Goal: Information Seeking & Learning: Learn about a topic

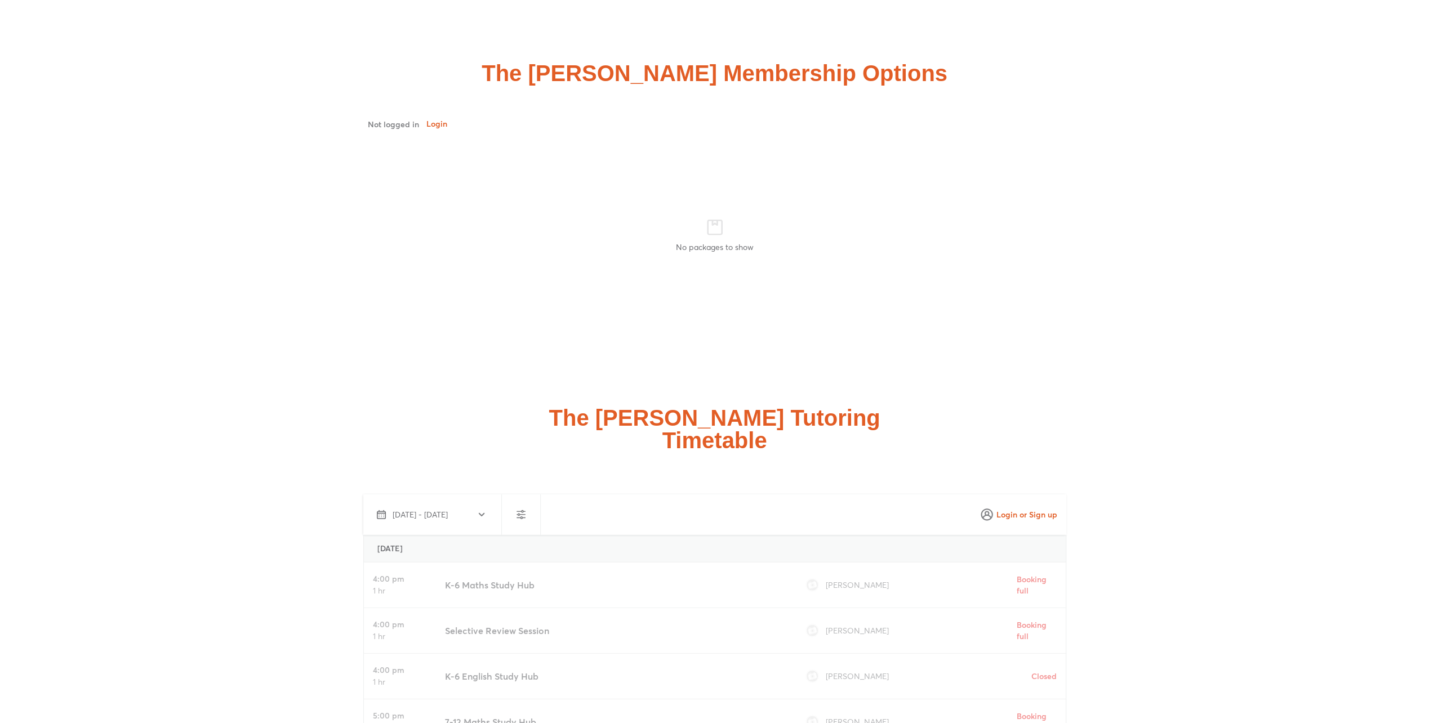
scroll to position [2648, 0]
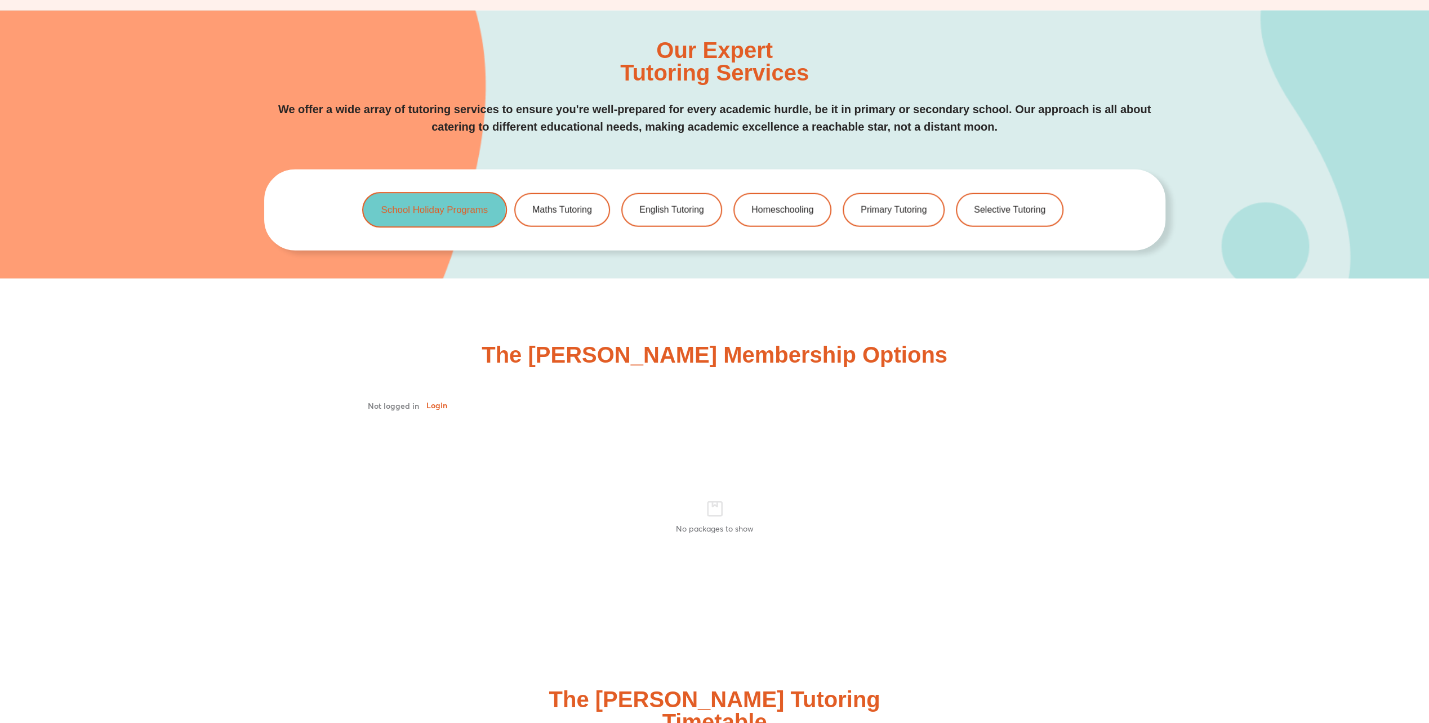
click at [424, 208] on span "School Holiday Programs" at bounding box center [434, 211] width 107 height 10
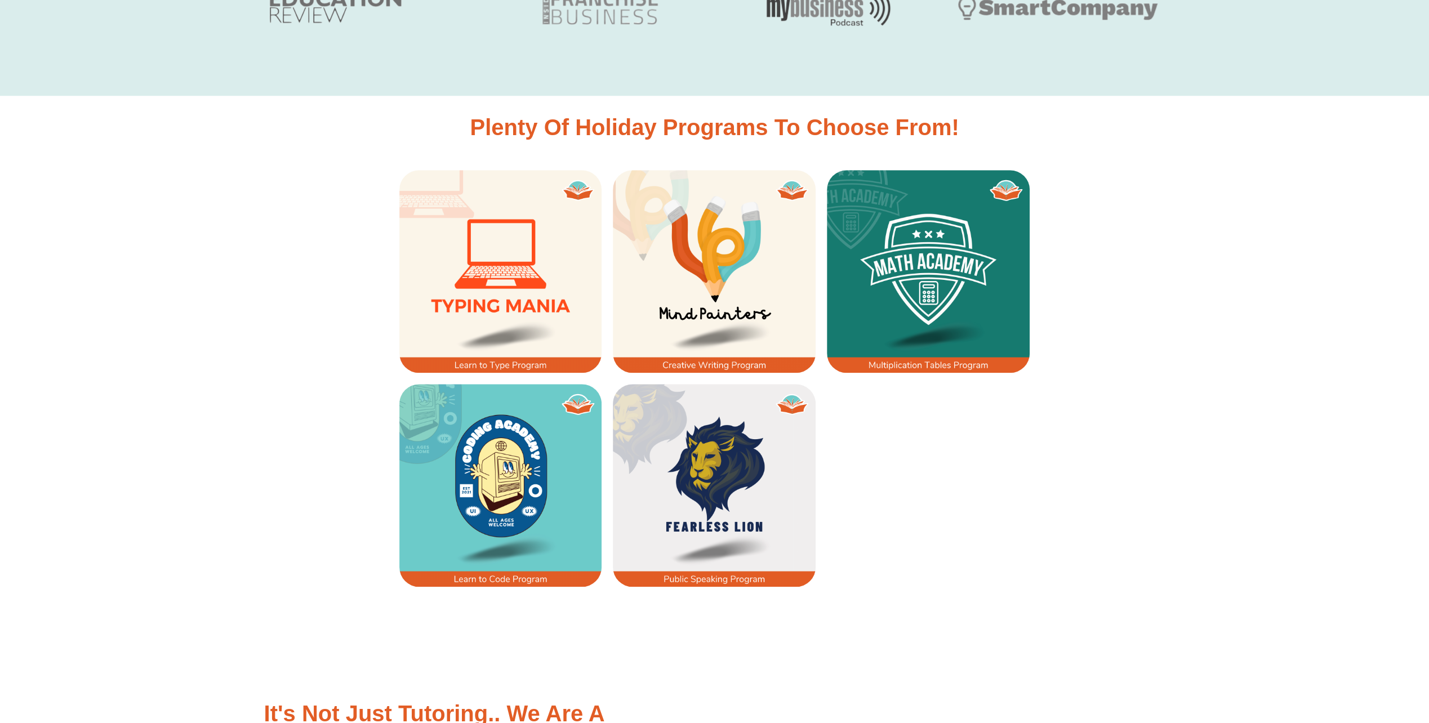
scroll to position [901, 0]
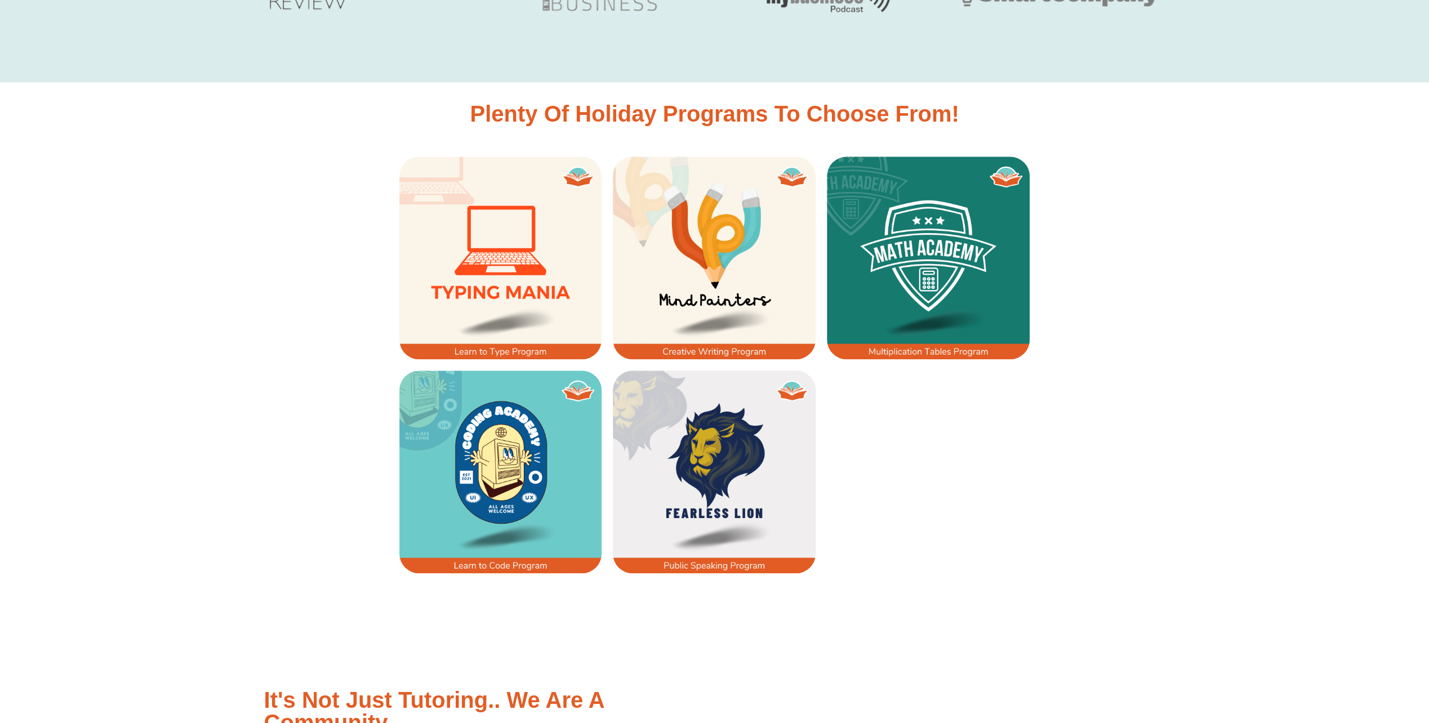
click at [722, 277] on img at bounding box center [714, 258] width 203 height 203
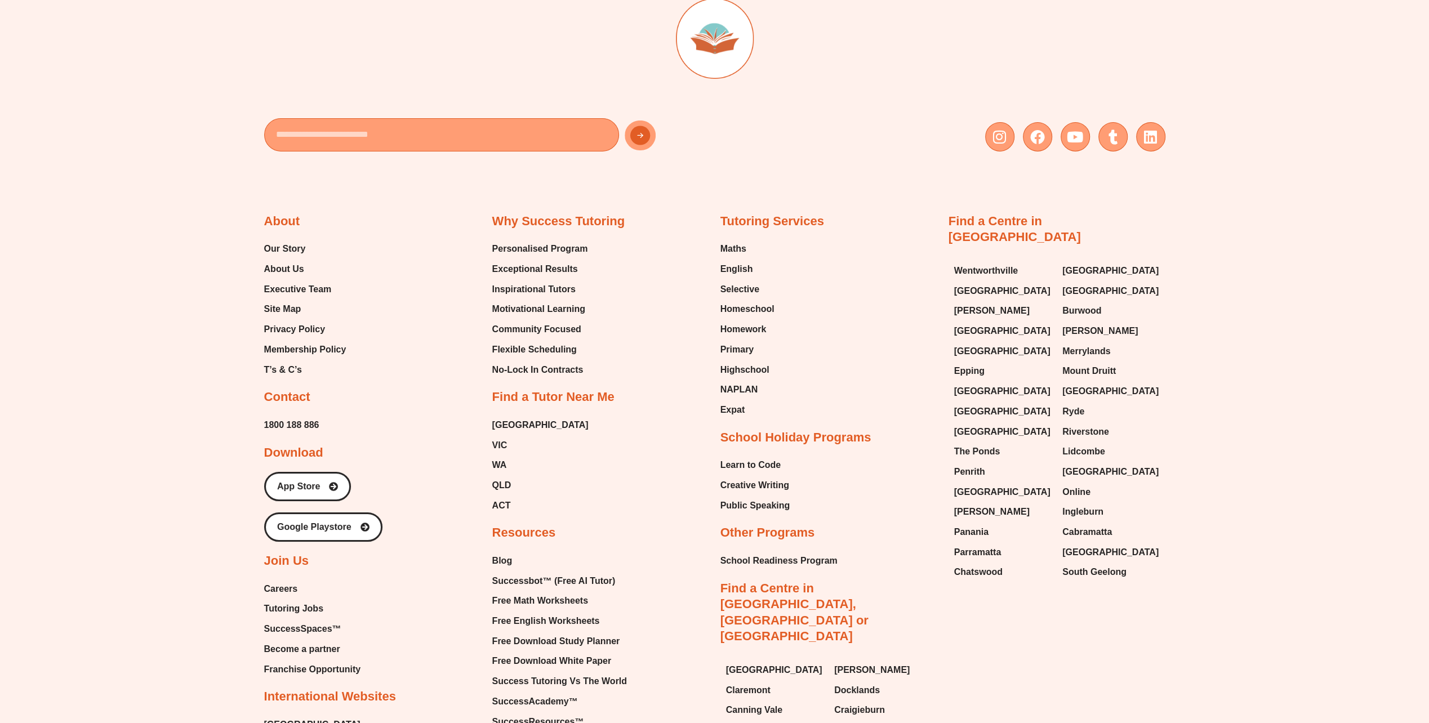
scroll to position [4056, 0]
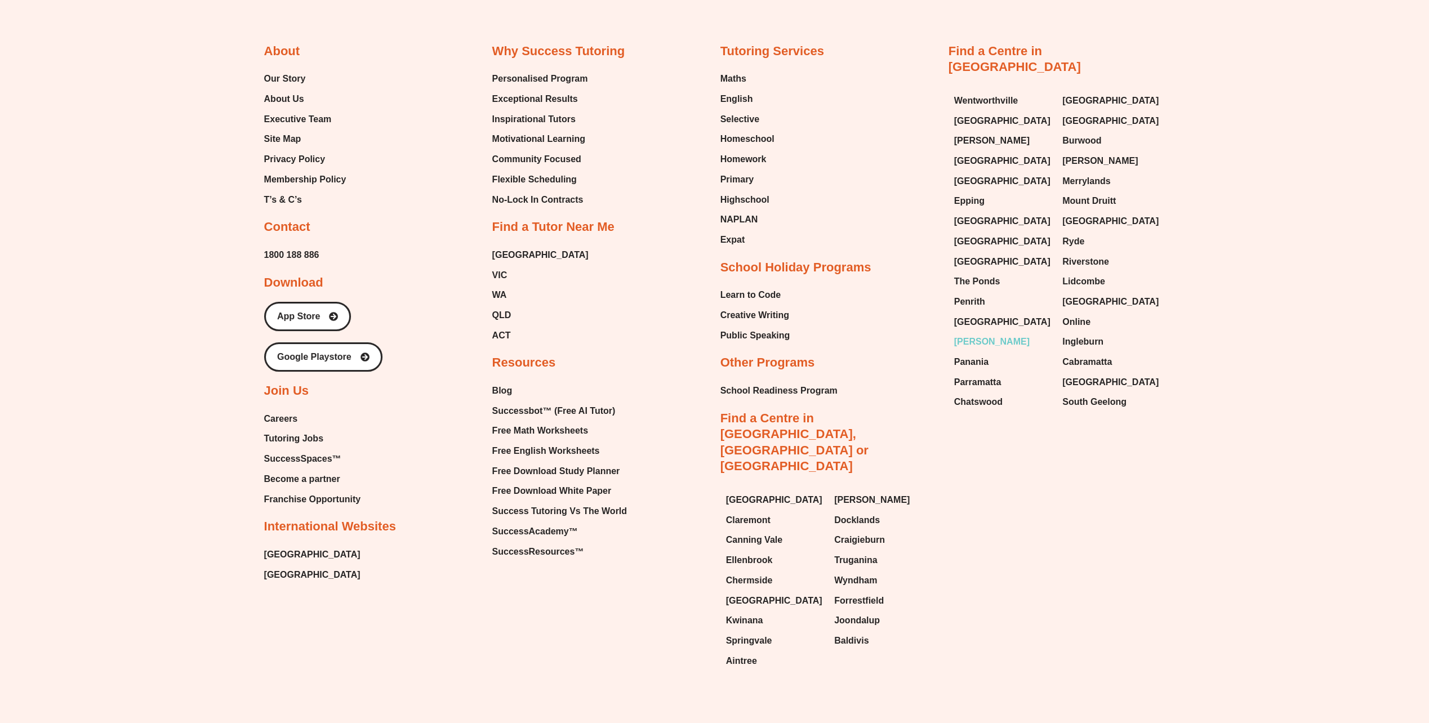
click at [987, 333] on span "[PERSON_NAME]" at bounding box center [991, 341] width 75 height 17
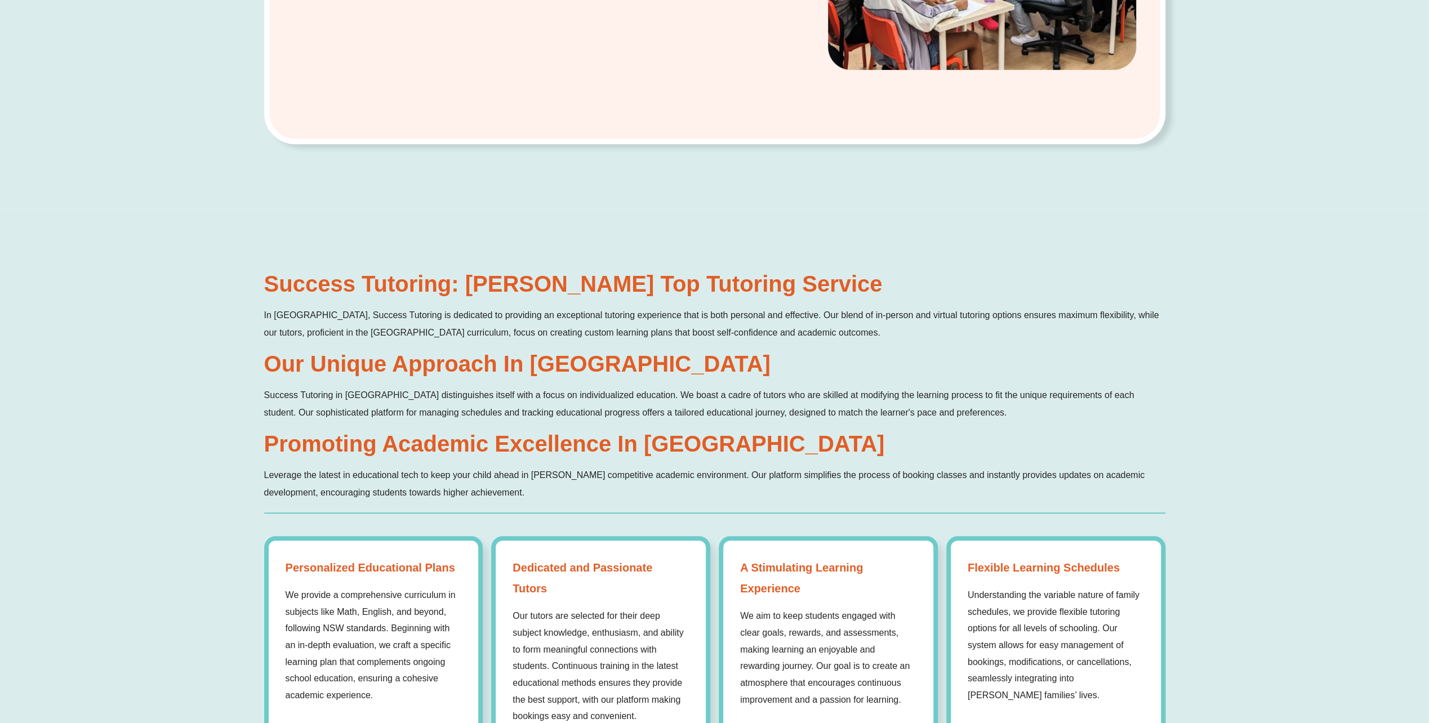
scroll to position [789, 0]
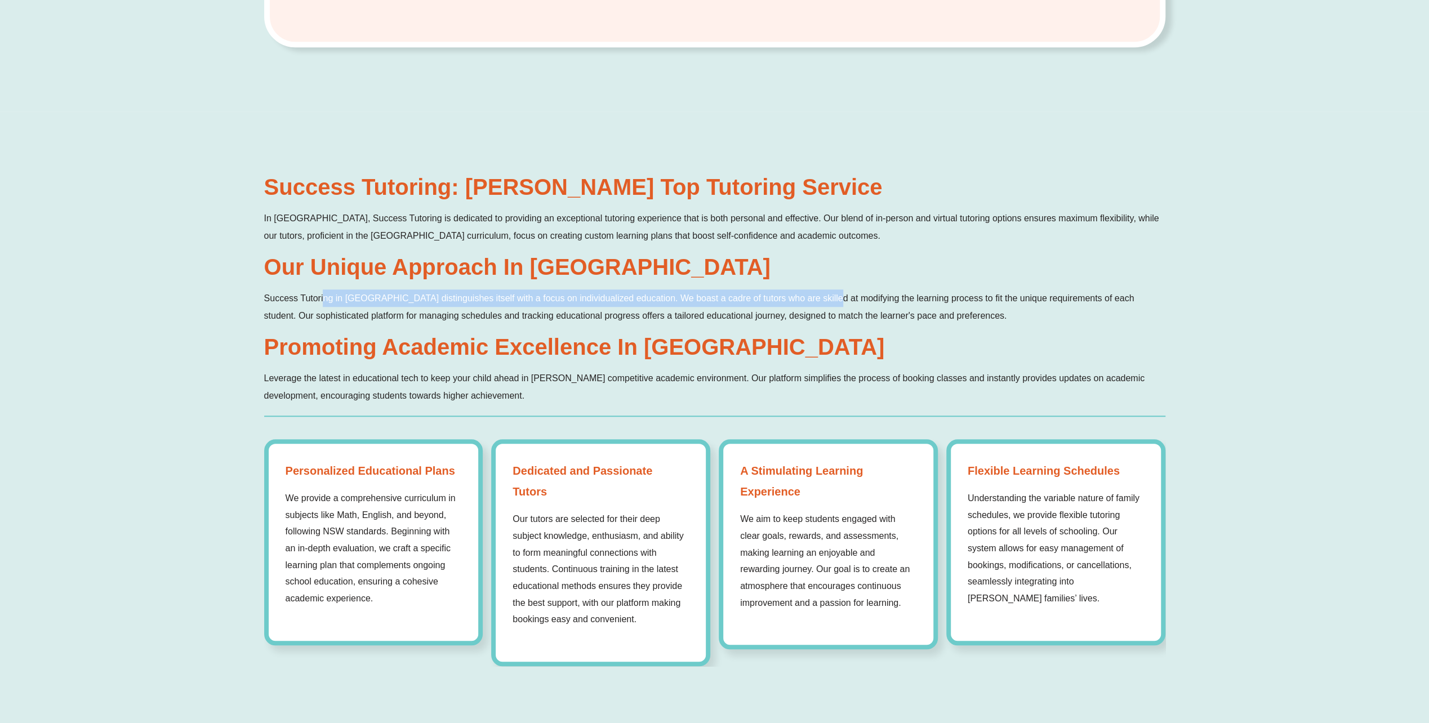
drag, startPoint x: 323, startPoint y: 293, endPoint x: 824, endPoint y: 297, distance: 500.3
click at [824, 297] on p "Success Tutoring in Hornsby distinguishes itself with a focus on individualized…" at bounding box center [714, 307] width 901 height 35
drag, startPoint x: 824, startPoint y: 297, endPoint x: 760, endPoint y: 296, distance: 63.1
click at [760, 296] on p "Success Tutoring in Hornsby distinguishes itself with a focus on individualized…" at bounding box center [714, 307] width 901 height 35
click at [863, 302] on p "Success Tutoring in Hornsby distinguishes itself with a focus on individualized…" at bounding box center [714, 307] width 901 height 35
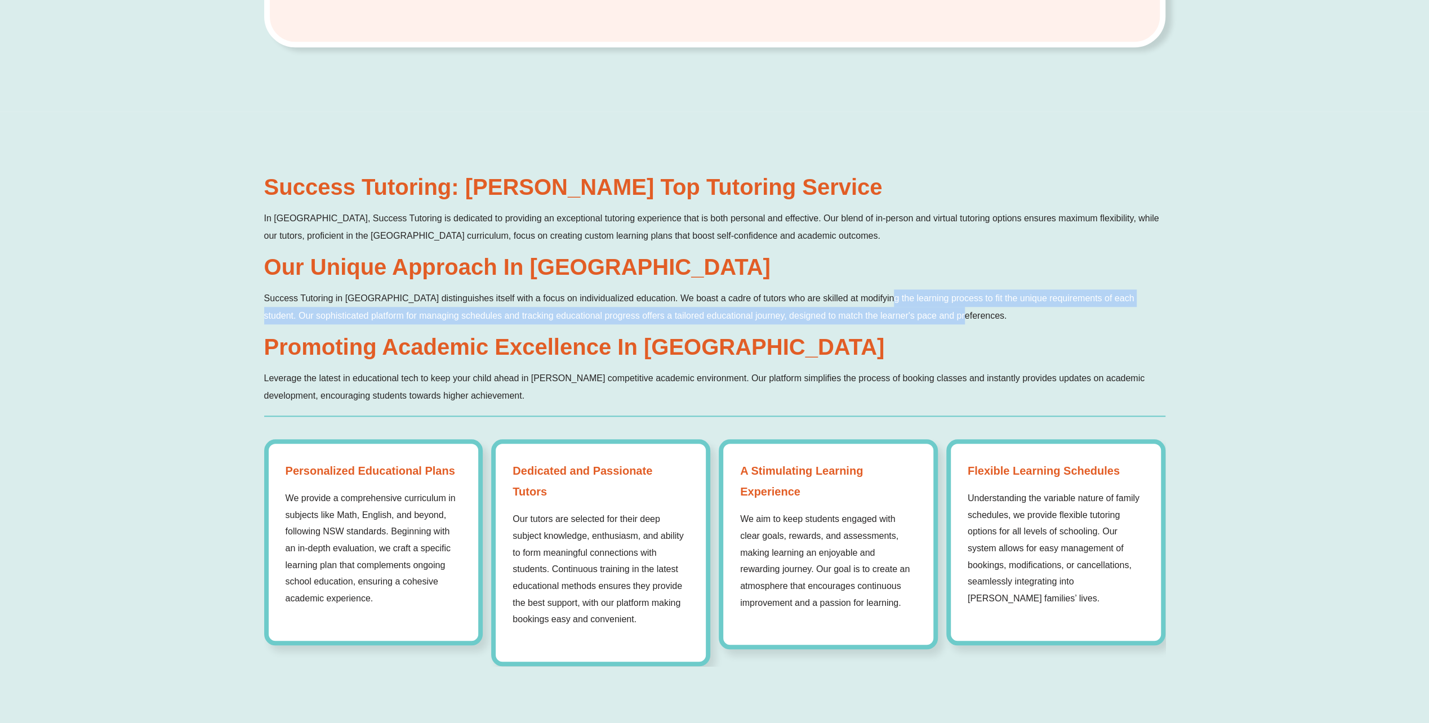
drag, startPoint x: 873, startPoint y: 301, endPoint x: 1015, endPoint y: 327, distance: 144.3
click at [1015, 327] on div "Success Tutoring: Hornsby's Top Tutoring Service In Hornsby, Success Tutoring i…" at bounding box center [714, 290] width 901 height 229
click at [337, 314] on p "Success Tutoring in Hornsby distinguishes itself with a focus on individualized…" at bounding box center [714, 307] width 901 height 35
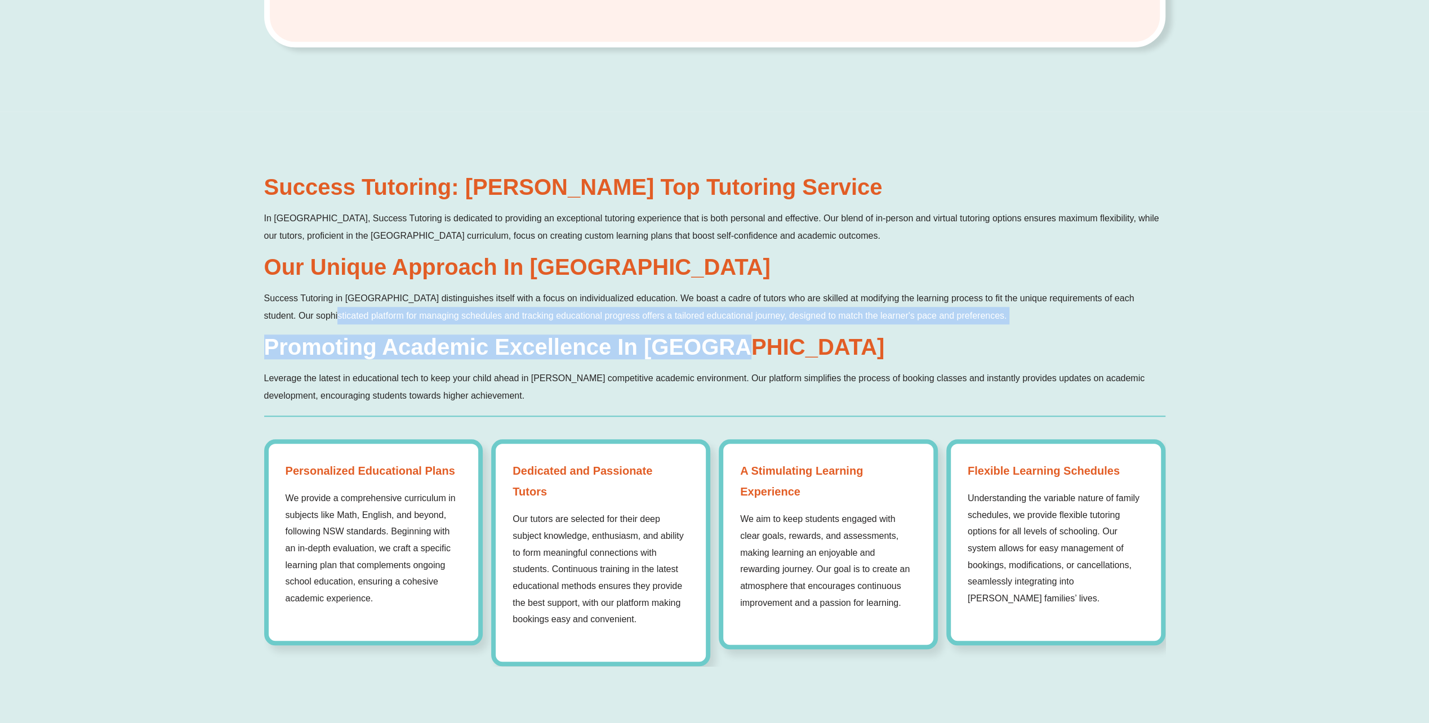
drag, startPoint x: 324, startPoint y: 314, endPoint x: 1020, endPoint y: 352, distance: 696.8
click at [1020, 352] on div "Success Tutoring: Hornsby's Top Tutoring Service In Hornsby, Success Tutoring i…" at bounding box center [714, 290] width 901 height 229
click at [614, 328] on div "Success Tutoring: Hornsby's Top Tutoring Service In Hornsby, Success Tutoring i…" at bounding box center [714, 290] width 901 height 229
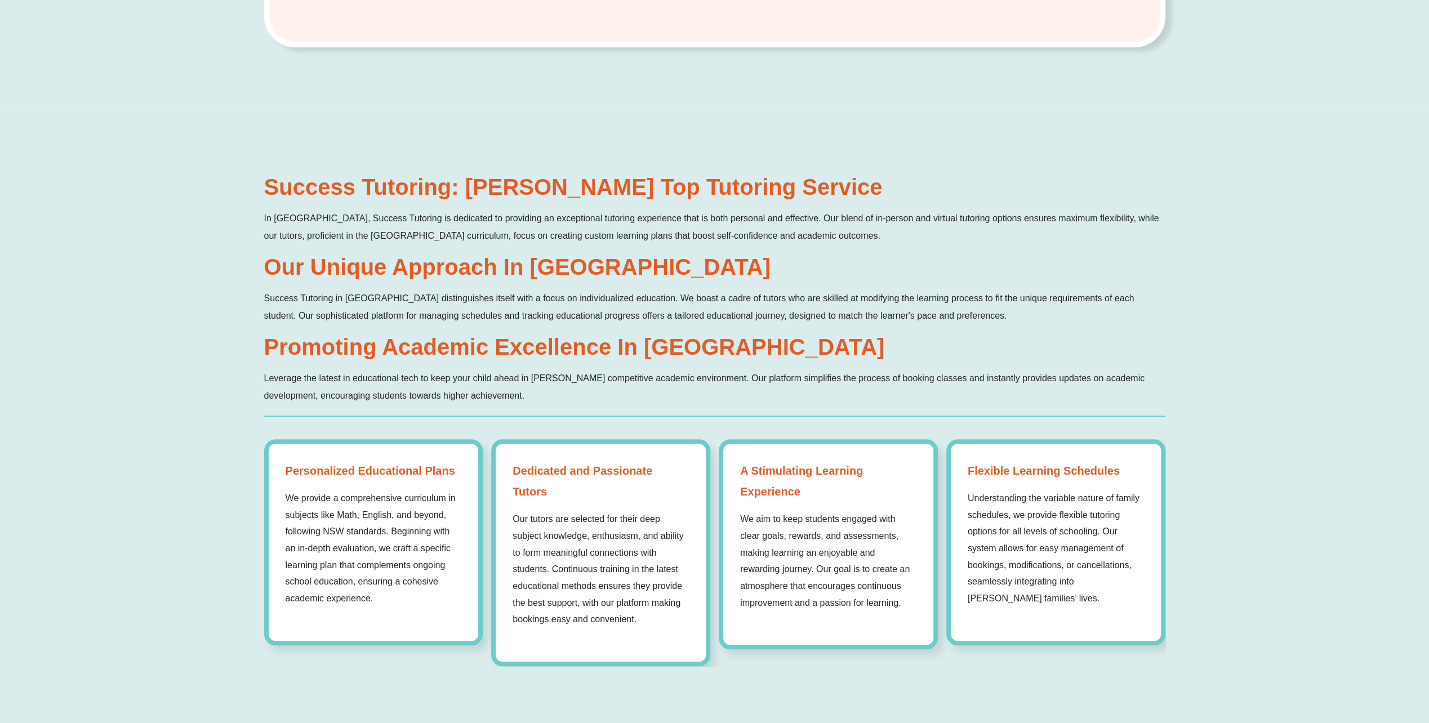
click at [591, 303] on p "Success Tutoring in Hornsby distinguishes itself with a focus on individualized…" at bounding box center [714, 307] width 901 height 35
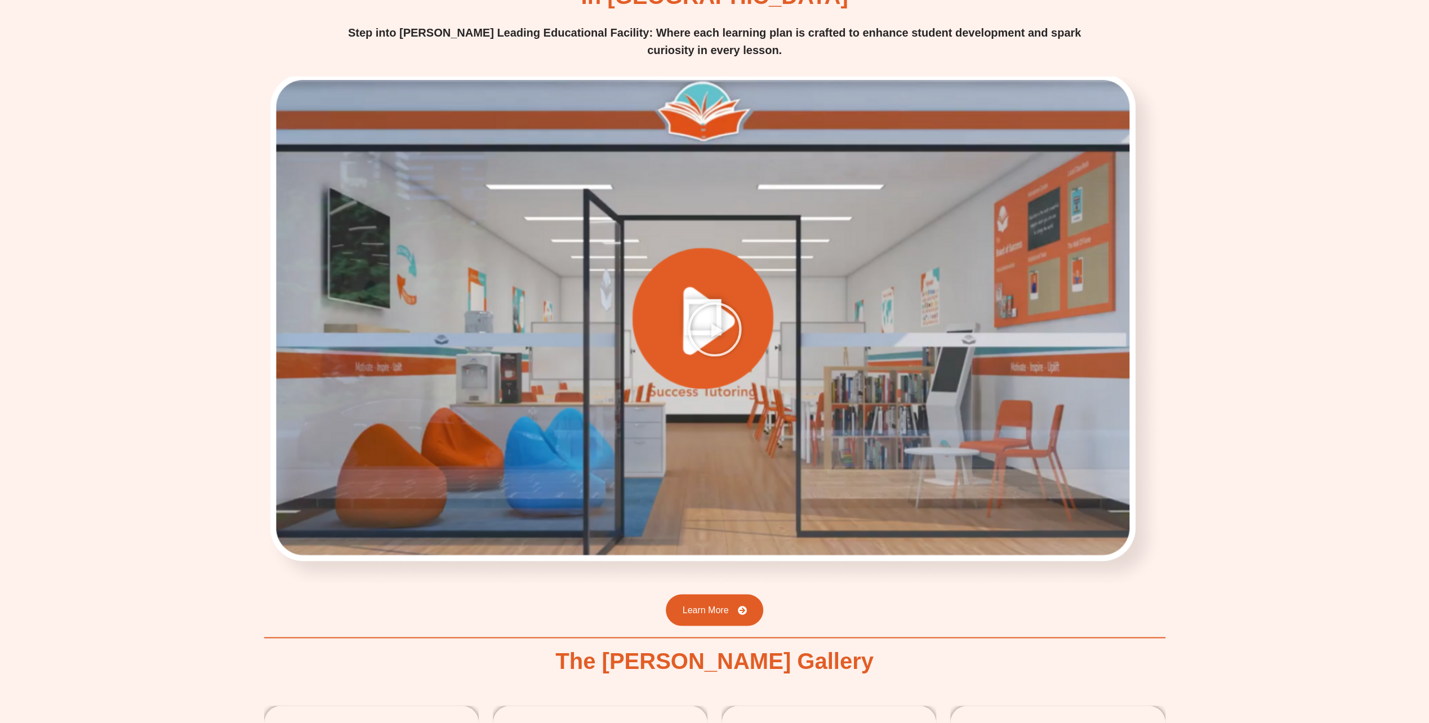
scroll to position [1634, 0]
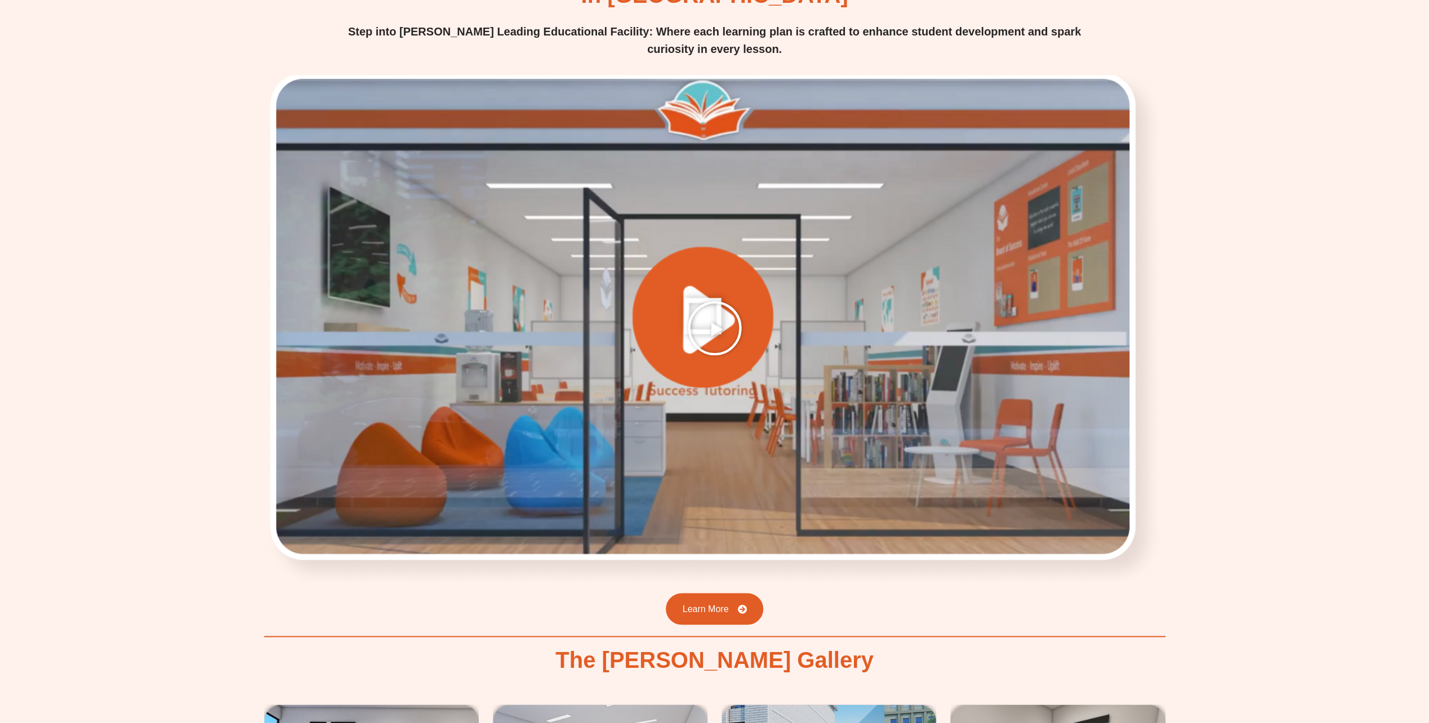
click at [730, 339] on icon "Play Video" at bounding box center [715, 328] width 56 height 56
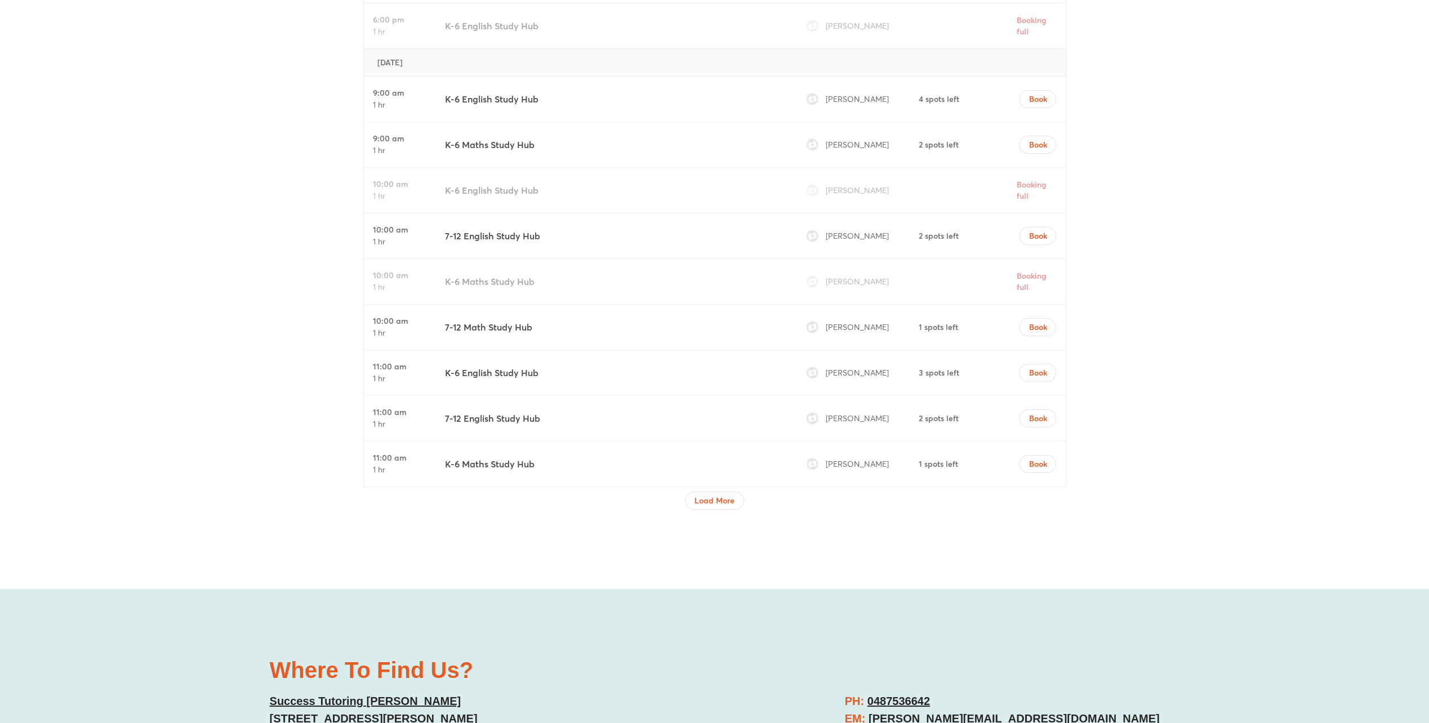
scroll to position [3943, 0]
click at [723, 500] on span "Load More" at bounding box center [715, 502] width 40 height 11
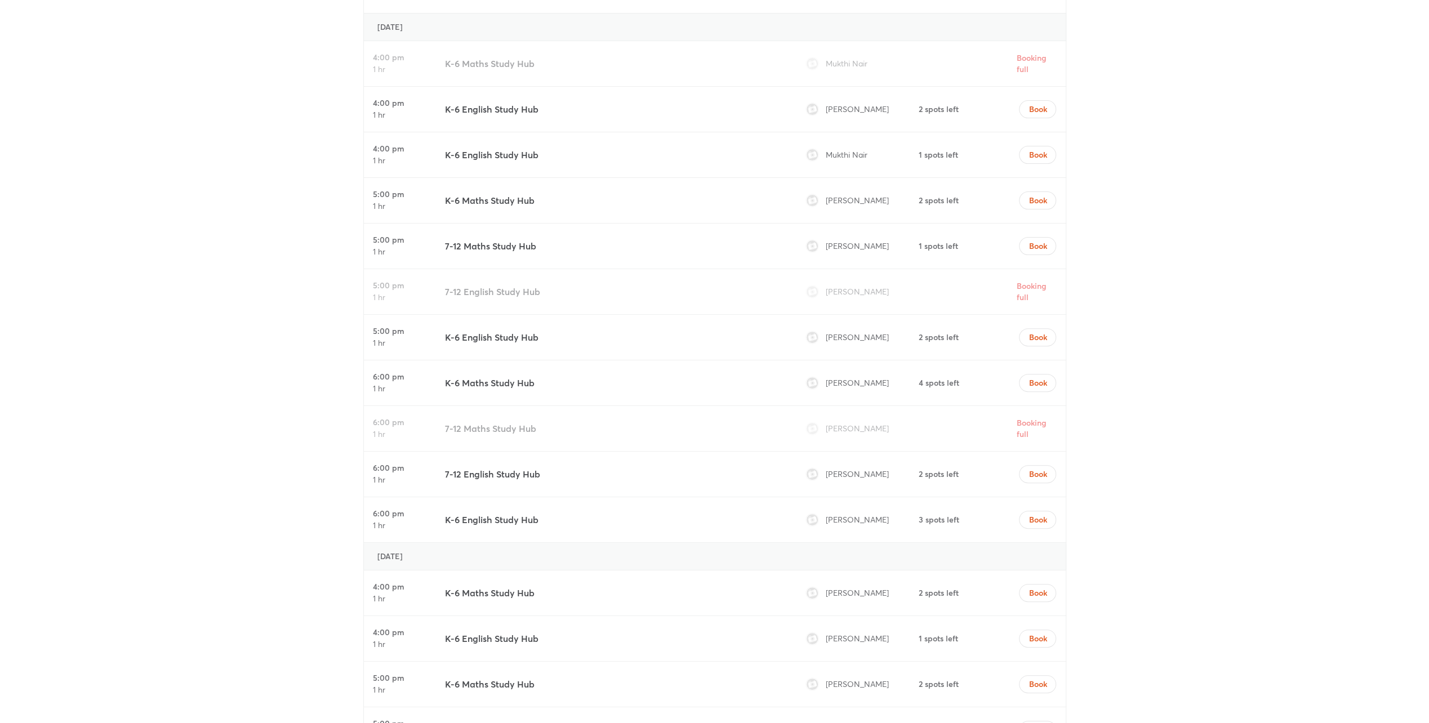
scroll to position [4563, 0]
